Goal: Task Accomplishment & Management: Use online tool/utility

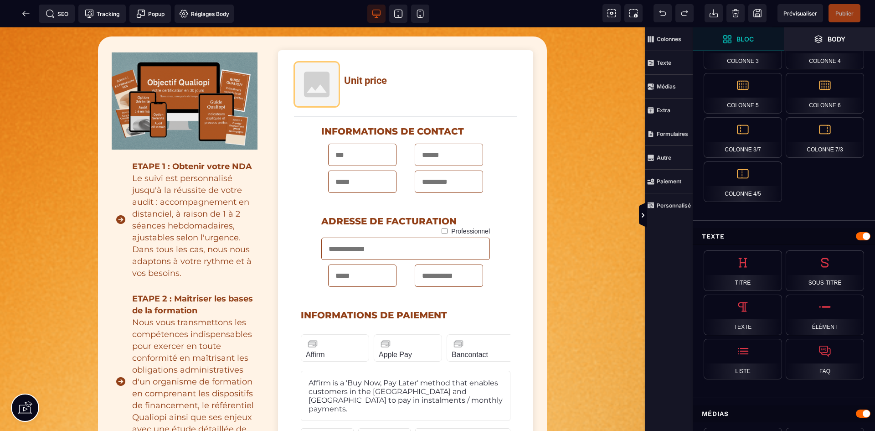
scroll to position [137, 0]
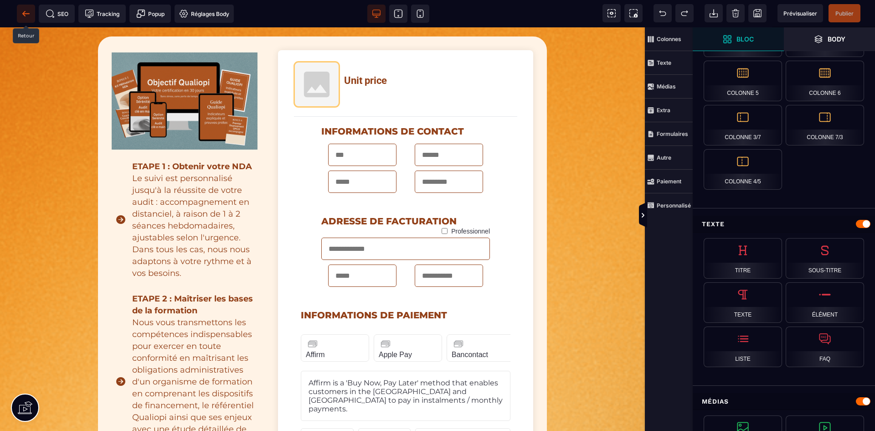
click at [23, 10] on icon at bounding box center [25, 13] width 9 height 9
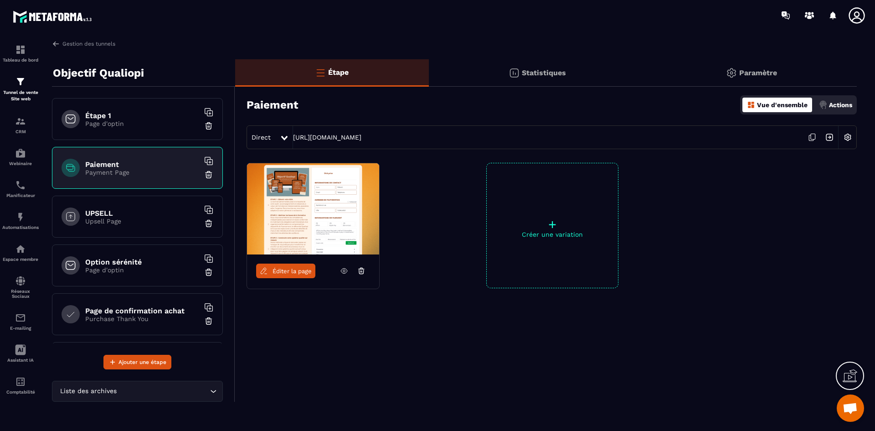
click at [852, 136] on img at bounding box center [847, 137] width 17 height 17
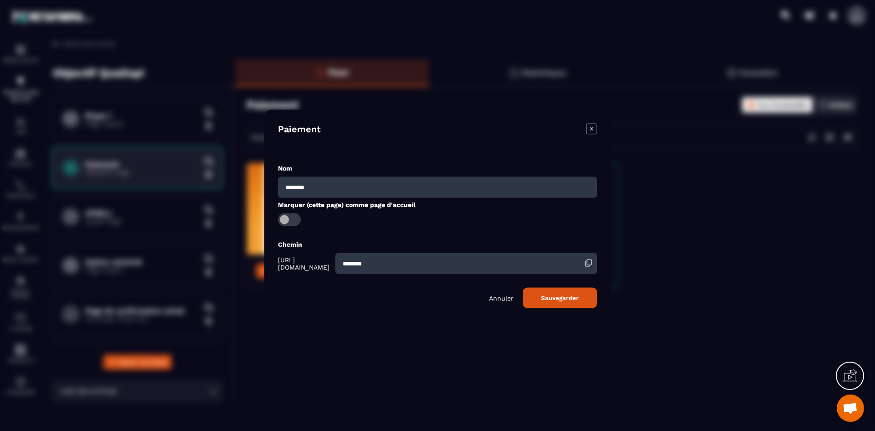
click at [489, 297] on div "Annuler Sauvegarder" at bounding box center [437, 297] width 319 height 21
click at [502, 297] on p "Annuler" at bounding box center [501, 297] width 25 height 7
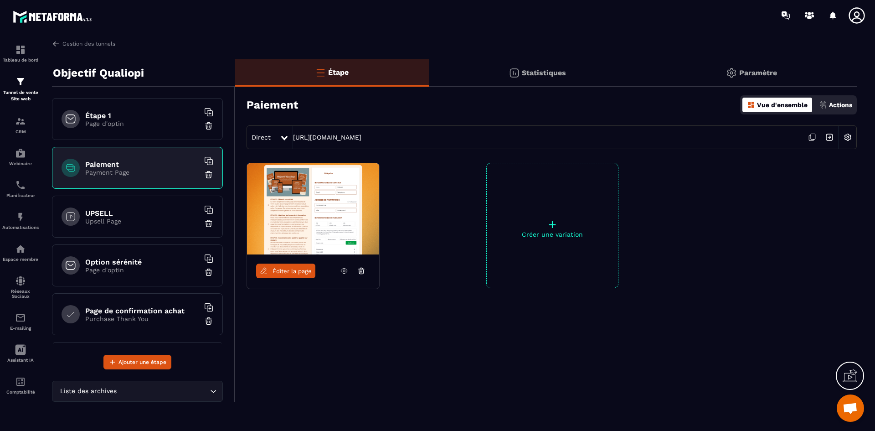
click at [283, 274] on span "Éditer la page" at bounding box center [292, 271] width 39 height 7
